Goal: Transaction & Acquisition: Purchase product/service

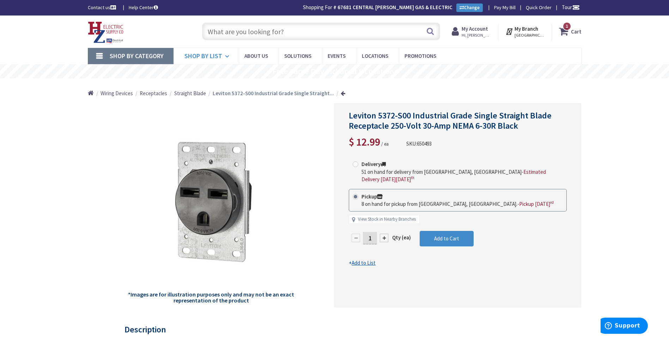
click at [205, 60] on span "Shop By List" at bounding box center [203, 56] width 38 height 8
click at [113, 93] on span "Wiring Devices" at bounding box center [116, 93] width 32 height 7
click at [109, 93] on span "Wiring Devices" at bounding box center [116, 93] width 32 height 7
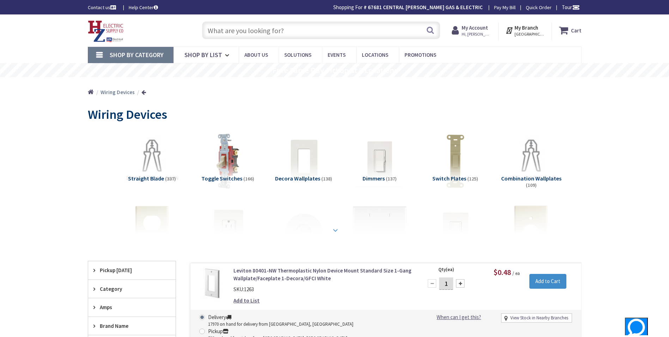
click at [334, 224] on div at bounding box center [334, 214] width 458 height 39
click at [337, 230] on strong at bounding box center [335, 230] width 8 height 8
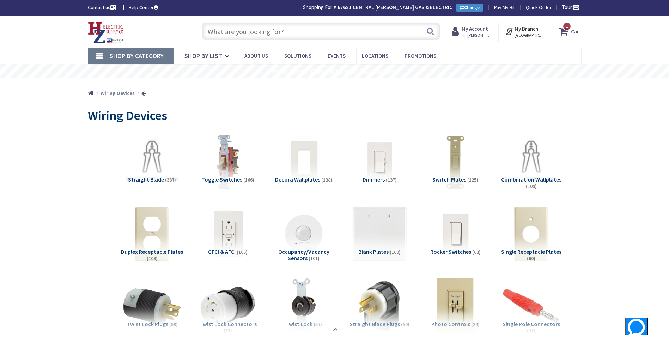
click at [139, 55] on span "Shop By Category" at bounding box center [137, 56] width 54 height 8
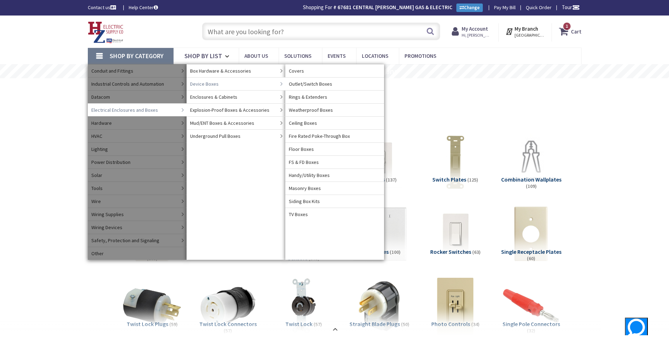
click at [209, 84] on span "Device Boxes" at bounding box center [204, 83] width 29 height 7
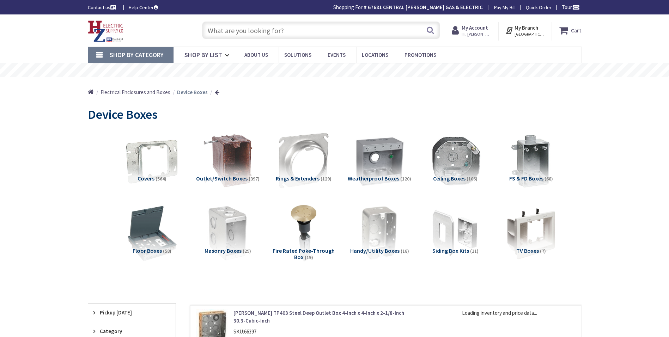
click at [149, 177] on span "Covers" at bounding box center [145, 178] width 17 height 7
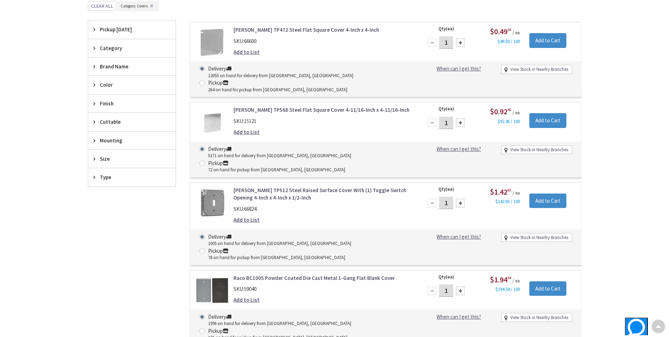
scroll to position [291, 0]
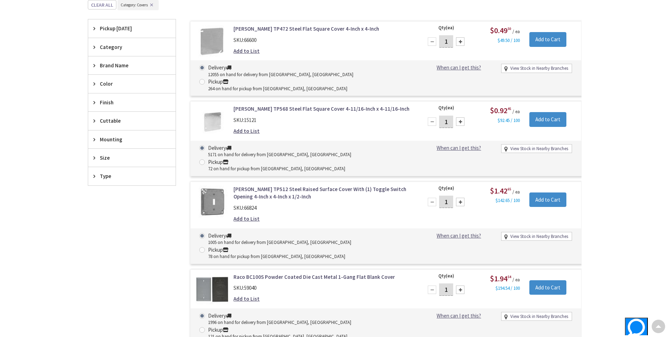
click at [109, 161] on span "Size" at bounding box center [128, 157] width 57 height 7
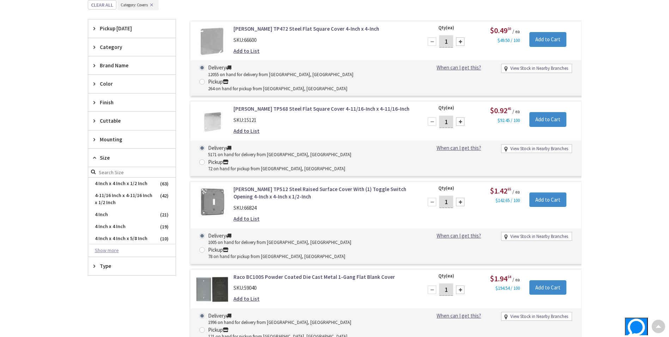
click at [115, 250] on button "Show more" at bounding box center [131, 251] width 87 height 12
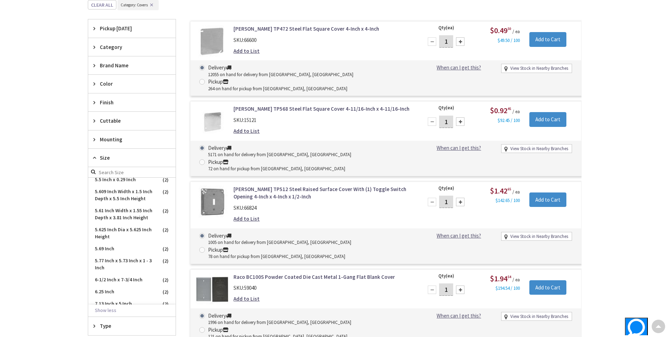
scroll to position [846, 0]
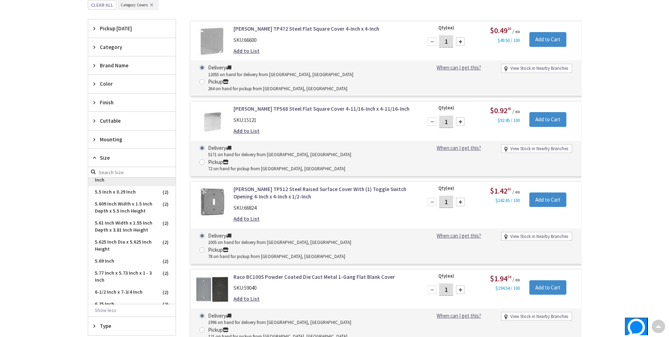
click at [121, 186] on span "5.43 Inch x 5.54 Inch x 2.75 Inch" at bounding box center [131, 176] width 87 height 19
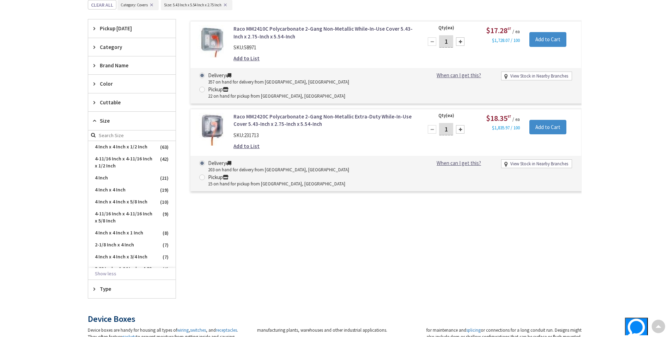
scroll to position [0, 0]
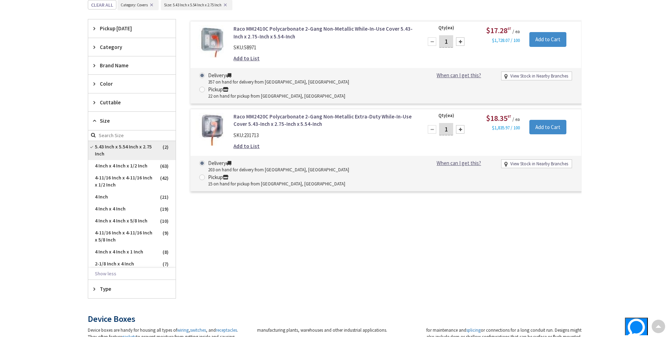
click at [109, 146] on span "5.43 Inch x 5.54 Inch x 2.75 Inch" at bounding box center [131, 150] width 87 height 19
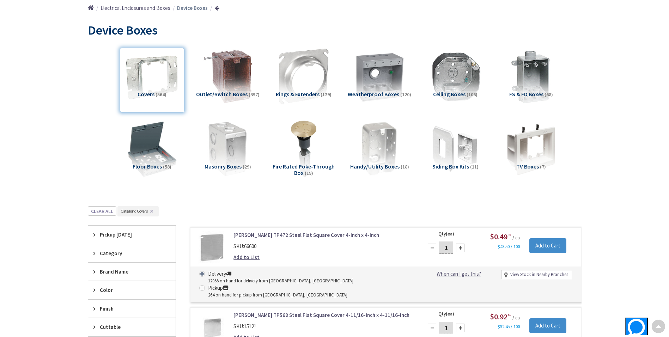
scroll to position [80, 0]
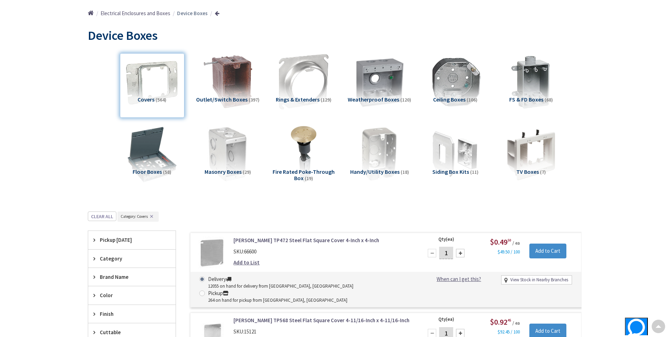
click at [239, 99] on span "Outlet/Switch Boxes" at bounding box center [221, 99] width 51 height 7
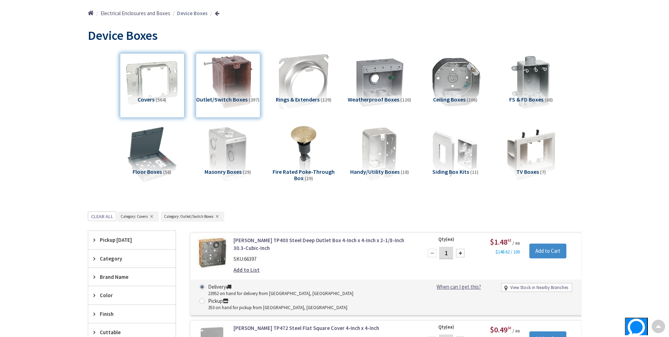
click at [153, 83] on div "Covers (564)" at bounding box center [152, 85] width 64 height 64
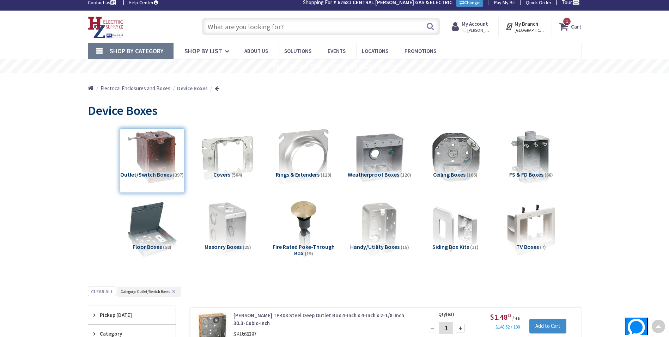
scroll to position [0, 0]
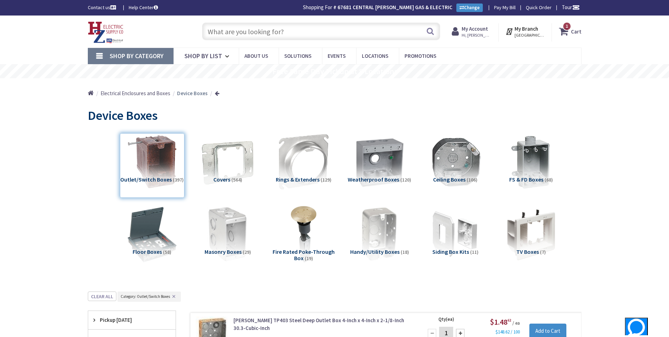
click at [235, 30] on input "text" at bounding box center [321, 32] width 238 height 18
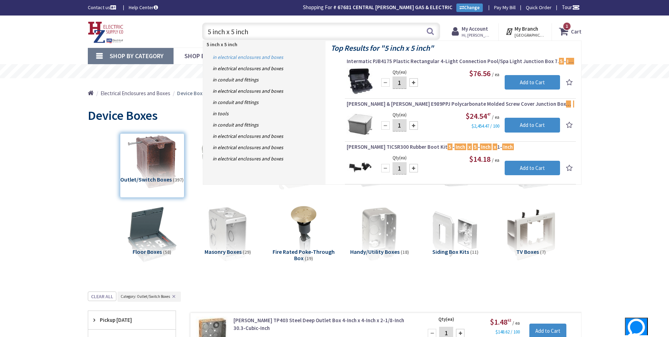
type input "5 inch x 5 inch"
click at [241, 57] on link "in Electrical Enclosures and Boxes" at bounding box center [264, 56] width 122 height 11
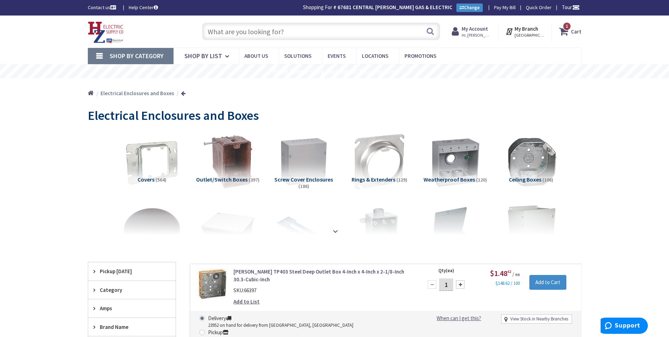
click at [233, 33] on input "text" at bounding box center [321, 32] width 238 height 18
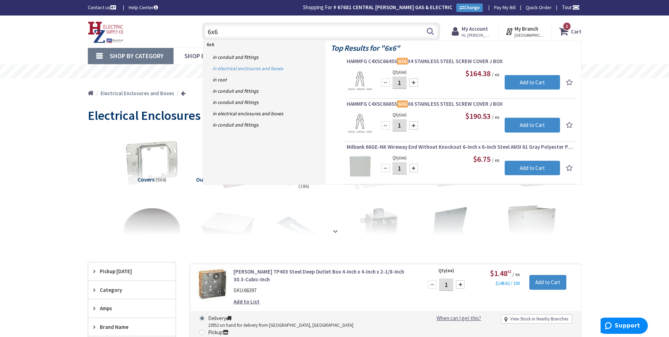
type input "6x6"
click at [262, 69] on link "in Electrical Enclosures and Boxes" at bounding box center [264, 68] width 122 height 11
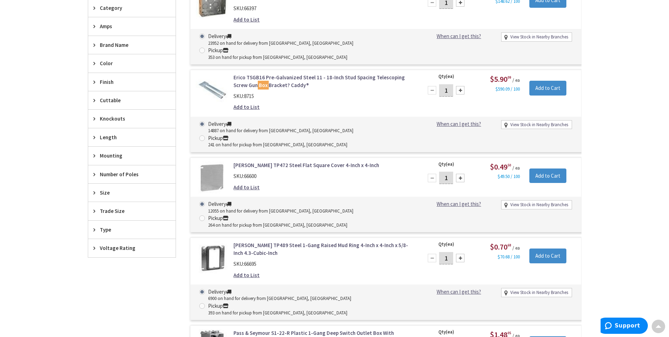
scroll to position [283, 0]
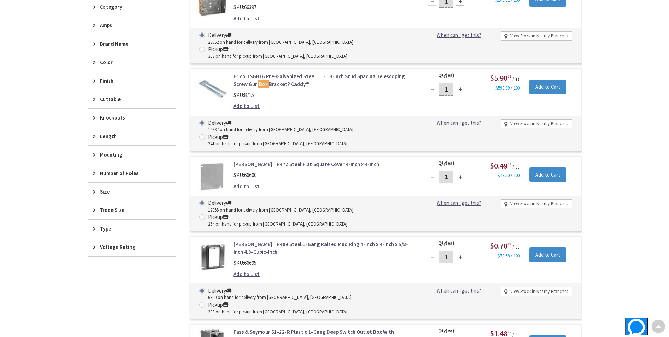
click at [118, 209] on span "Trade Size" at bounding box center [128, 209] width 57 height 7
click at [117, 295] on button "Show more" at bounding box center [131, 296] width 87 height 12
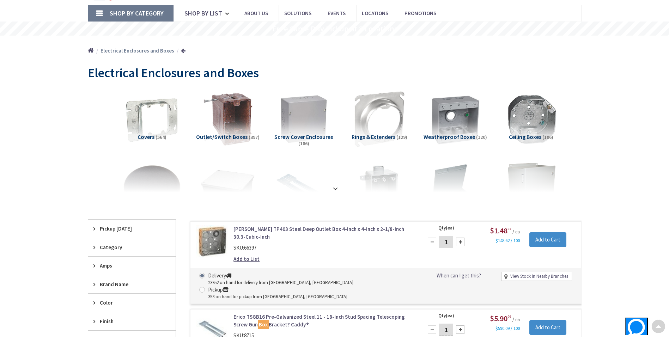
scroll to position [1, 0]
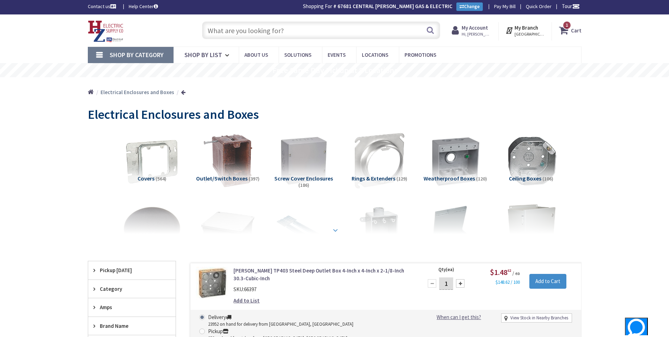
click at [334, 230] on strong at bounding box center [335, 230] width 8 height 8
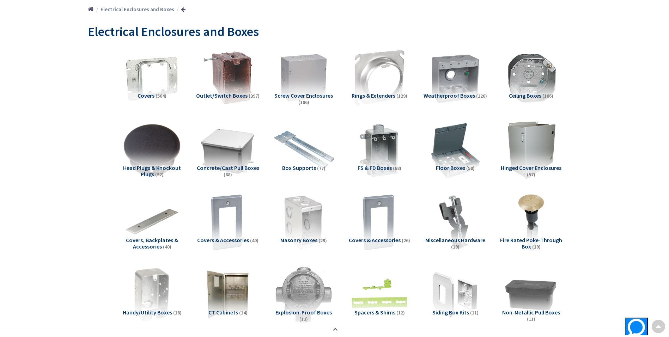
scroll to position [72, 0]
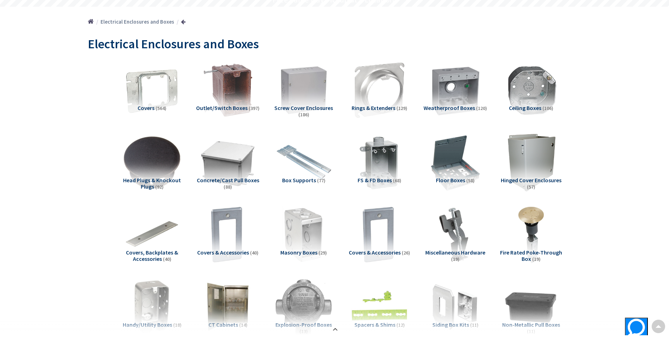
click at [153, 111] on span "Covers" at bounding box center [145, 107] width 17 height 7
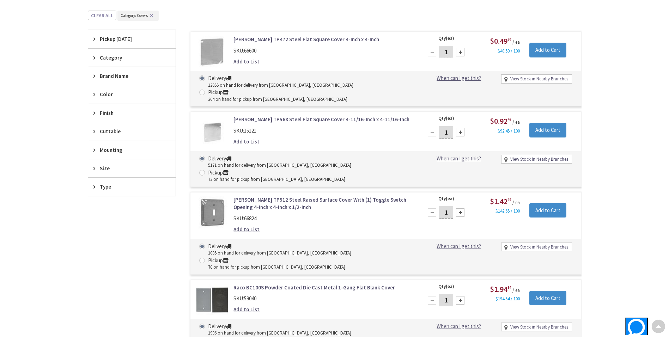
scroll to position [580, 0]
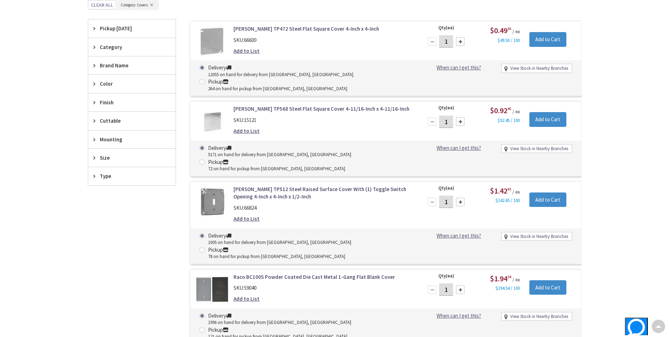
click at [108, 161] on span "Size" at bounding box center [128, 157] width 57 height 7
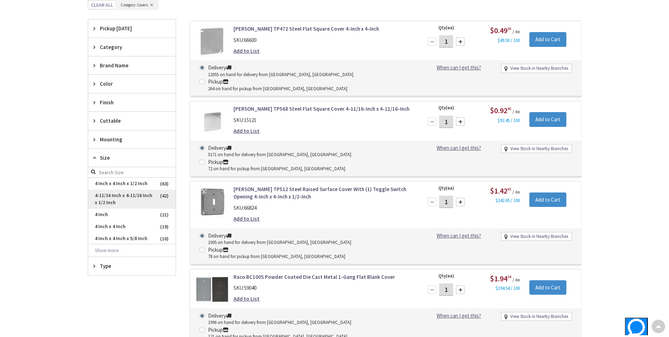
click at [139, 200] on span "4-11/16 Inch x 4-11/16 Inch x 1/2 Inch" at bounding box center [131, 199] width 87 height 19
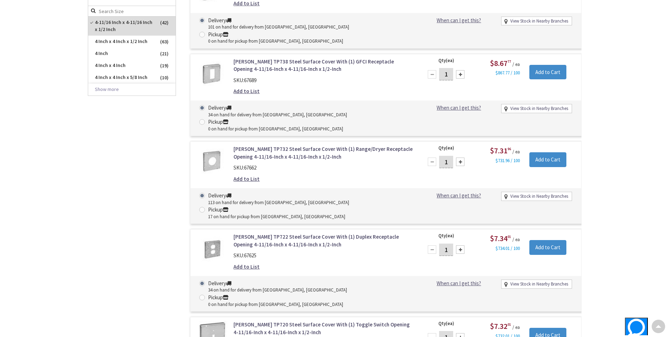
scroll to position [360, 0]
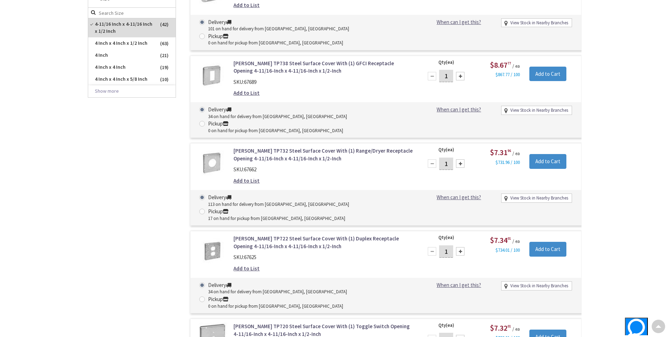
click at [281, 147] on link "[PERSON_NAME] TP732 Steel Surface Cover With (1) Range/Dryer Receptacle Opening…" at bounding box center [322, 154] width 179 height 15
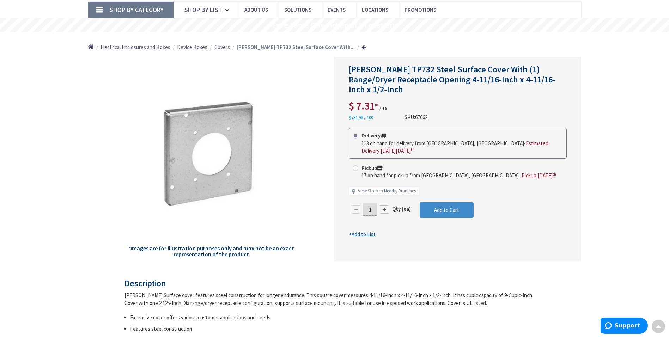
scroll to position [35, 0]
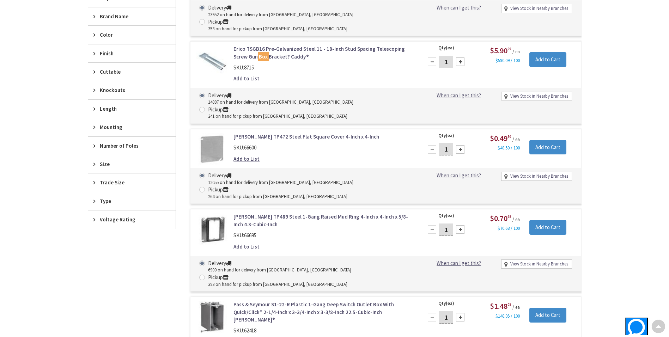
scroll to position [315, 0]
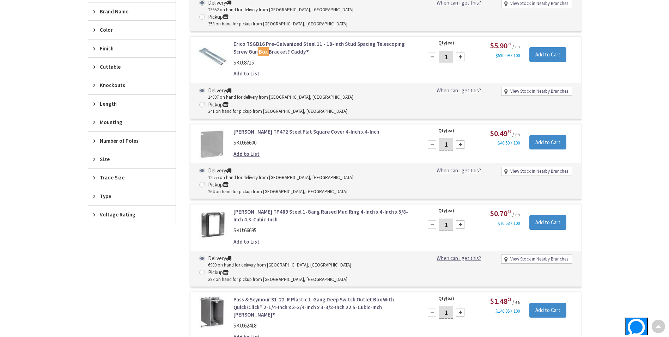
click at [104, 162] on span "Size" at bounding box center [128, 158] width 57 height 7
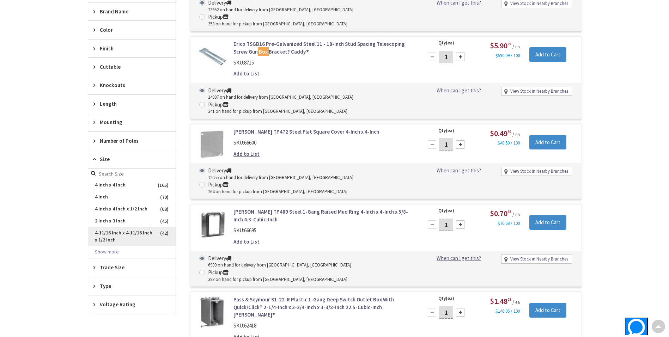
click at [130, 229] on span "4-11/16 Inch x 4-11/16 Inch x 1/2 Inch" at bounding box center [131, 236] width 87 height 19
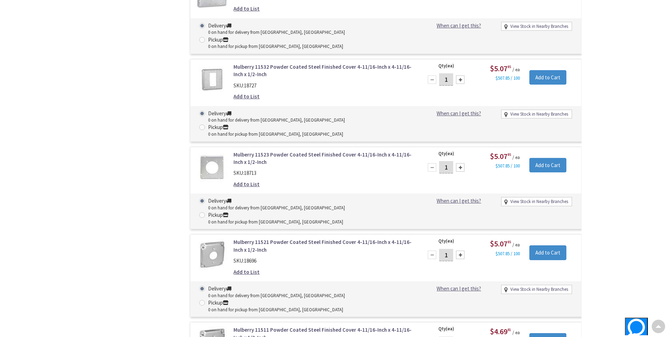
scroll to position [3128, 0]
